Goal: Task Accomplishment & Management: Complete application form

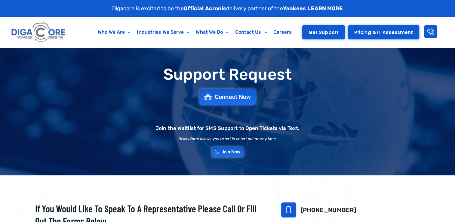
click at [320, 31] on span "Get Support" at bounding box center [324, 32] width 30 height 5
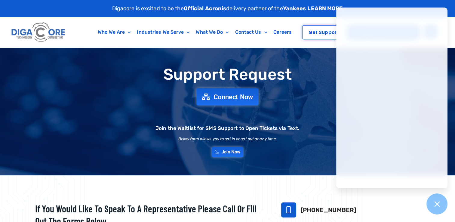
click at [226, 98] on span "Connect Now" at bounding box center [234, 97] width 40 height 7
click at [277, 42] on div "Who We Are About Us Our Leadership Testimonials Blog Industries We Serve Health…" at bounding box center [185, 32] width 225 height 30
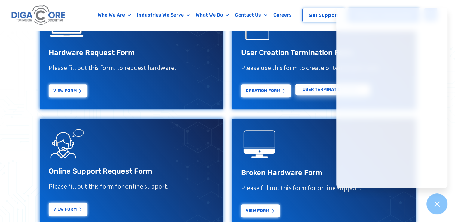
scroll to position [271, 0]
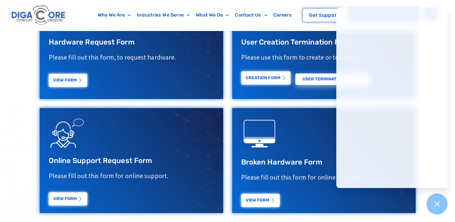
click at [269, 81] on link "Creation Form" at bounding box center [265, 77] width 49 height 13
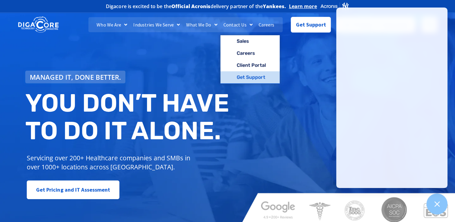
click at [249, 78] on link "Get Support" at bounding box center [250, 77] width 59 height 12
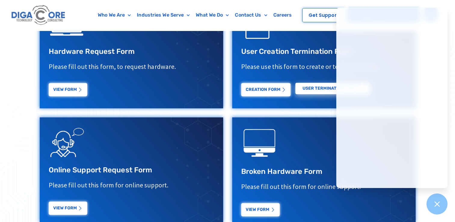
scroll to position [271, 0]
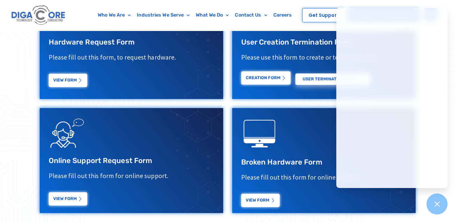
click at [262, 81] on link "Creation Form" at bounding box center [265, 77] width 49 height 13
